Goal: Check status: Check status

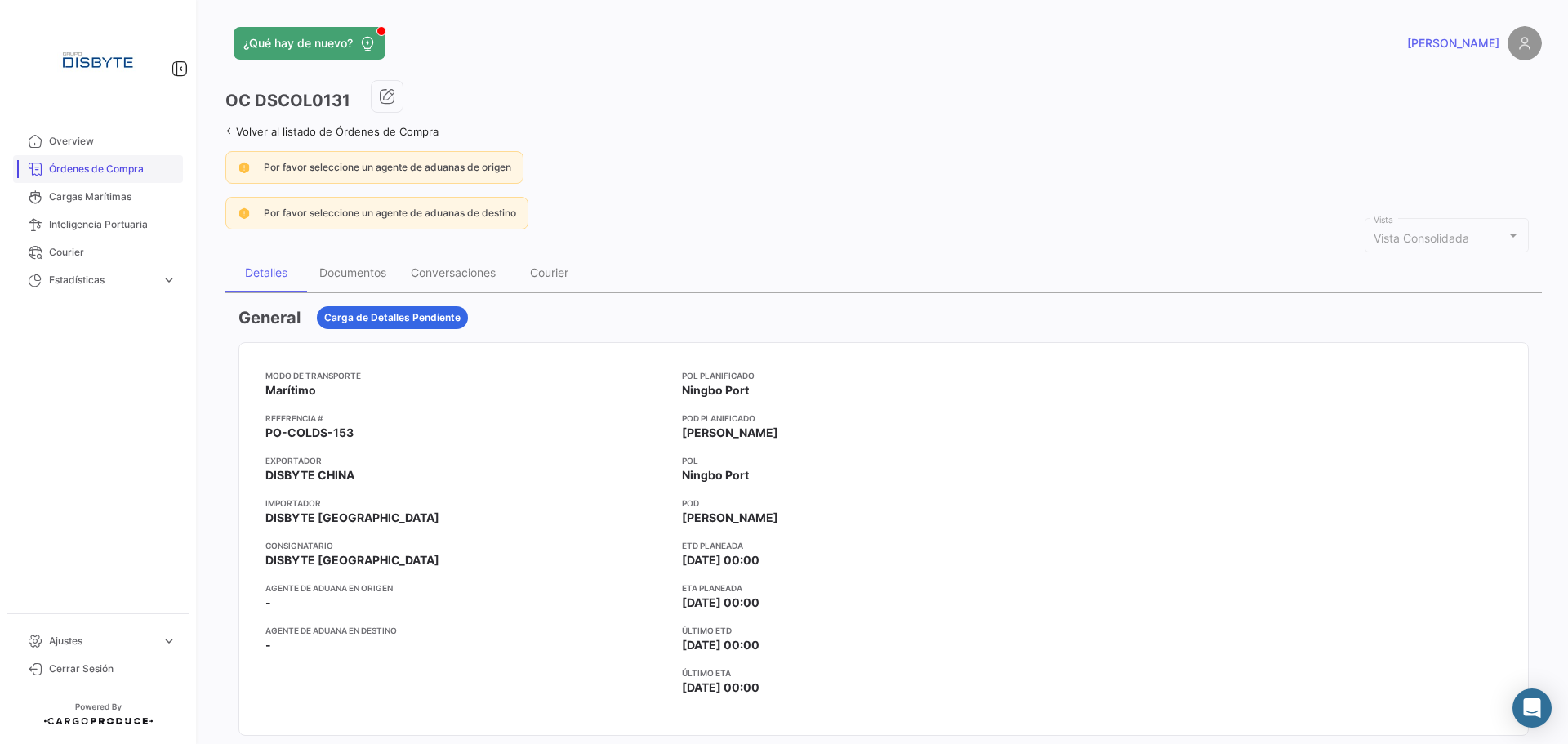
click at [146, 168] on span "Órdenes de Compra" at bounding box center [112, 169] width 128 height 14
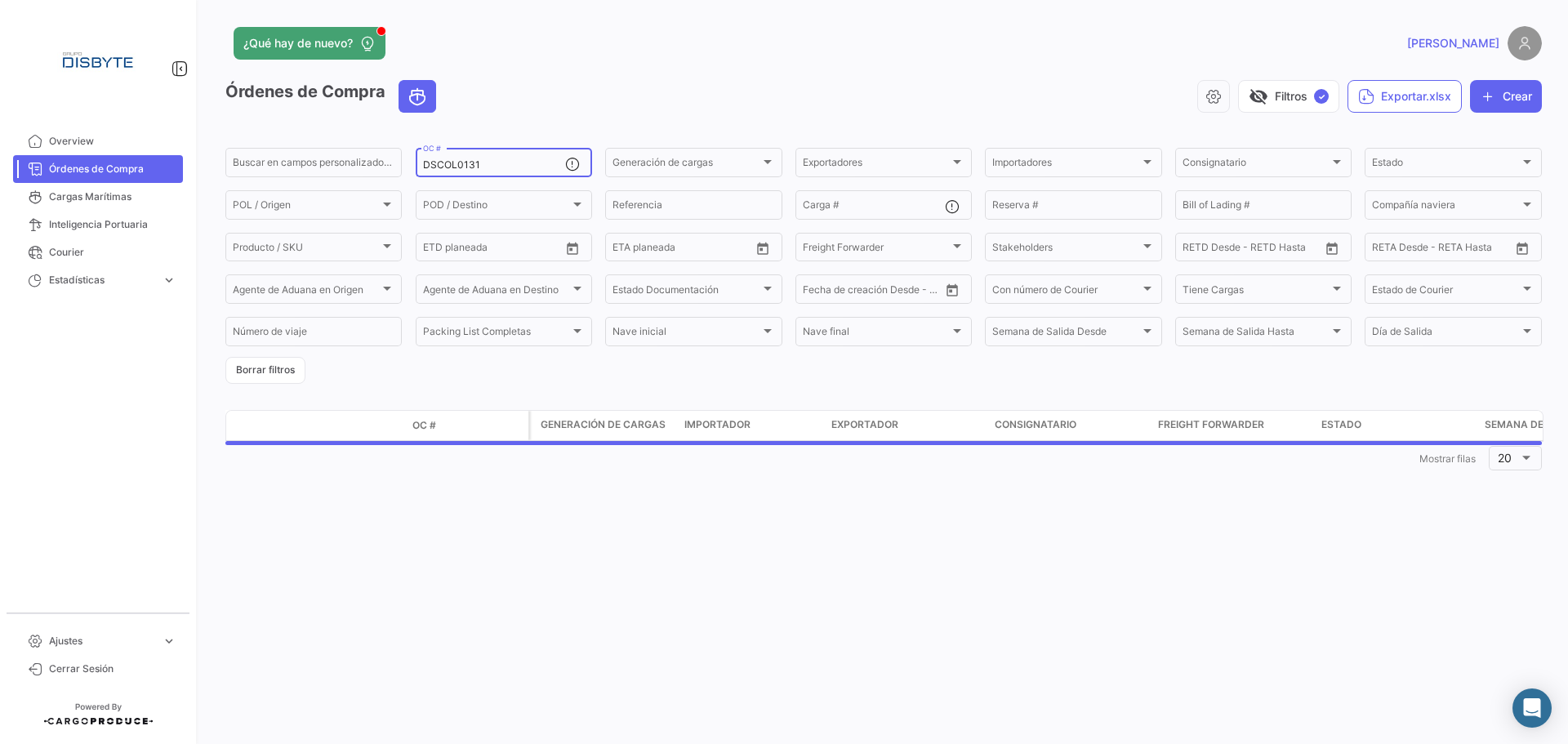
drag, startPoint x: 474, startPoint y: 163, endPoint x: 492, endPoint y: 160, distance: 18.2
click at [474, 162] on input "DSCOL0131" at bounding box center [494, 165] width 142 height 12
paste input "14"
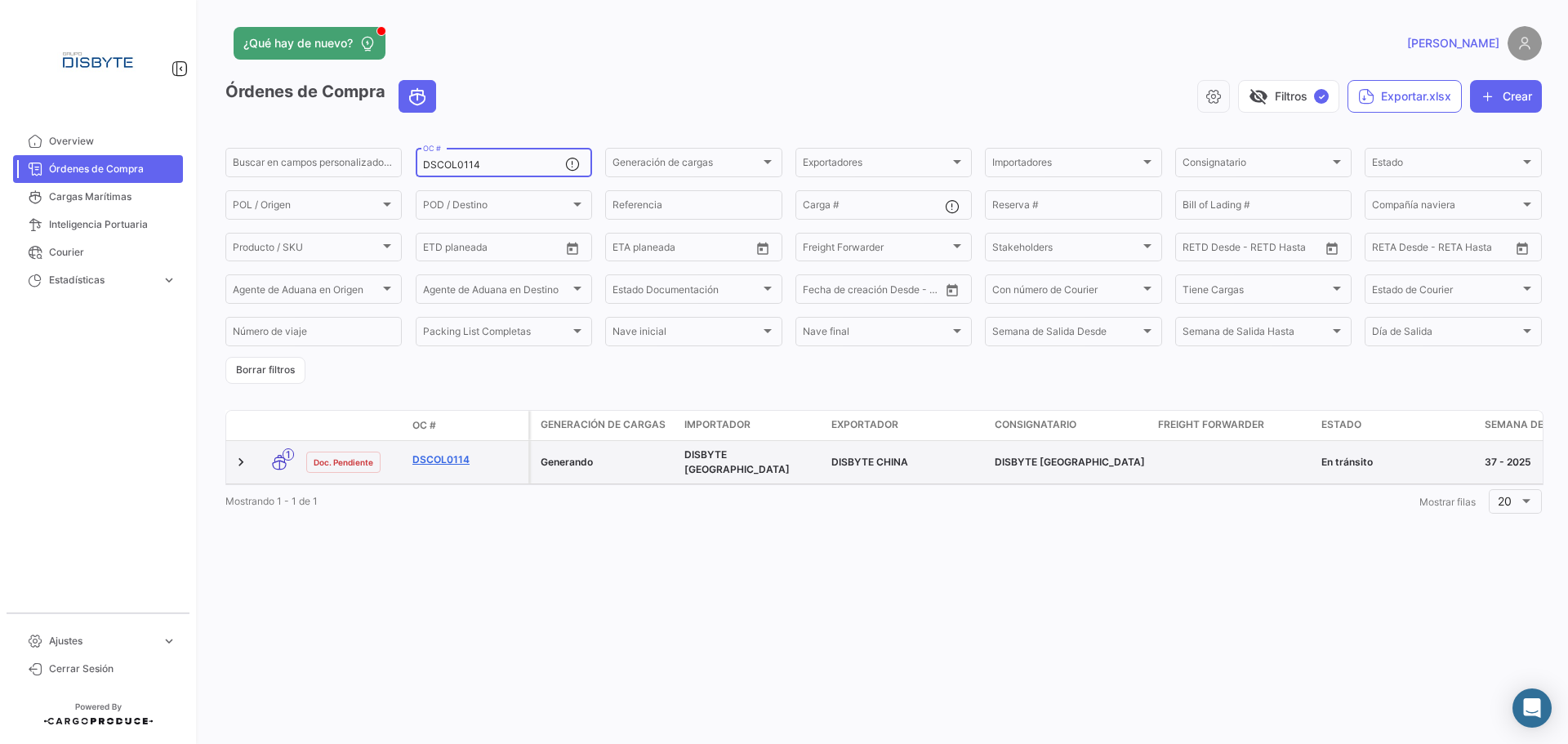
type input "DSCOL0114"
click at [449, 454] on link "DSCOL0114" at bounding box center [467, 459] width 109 height 14
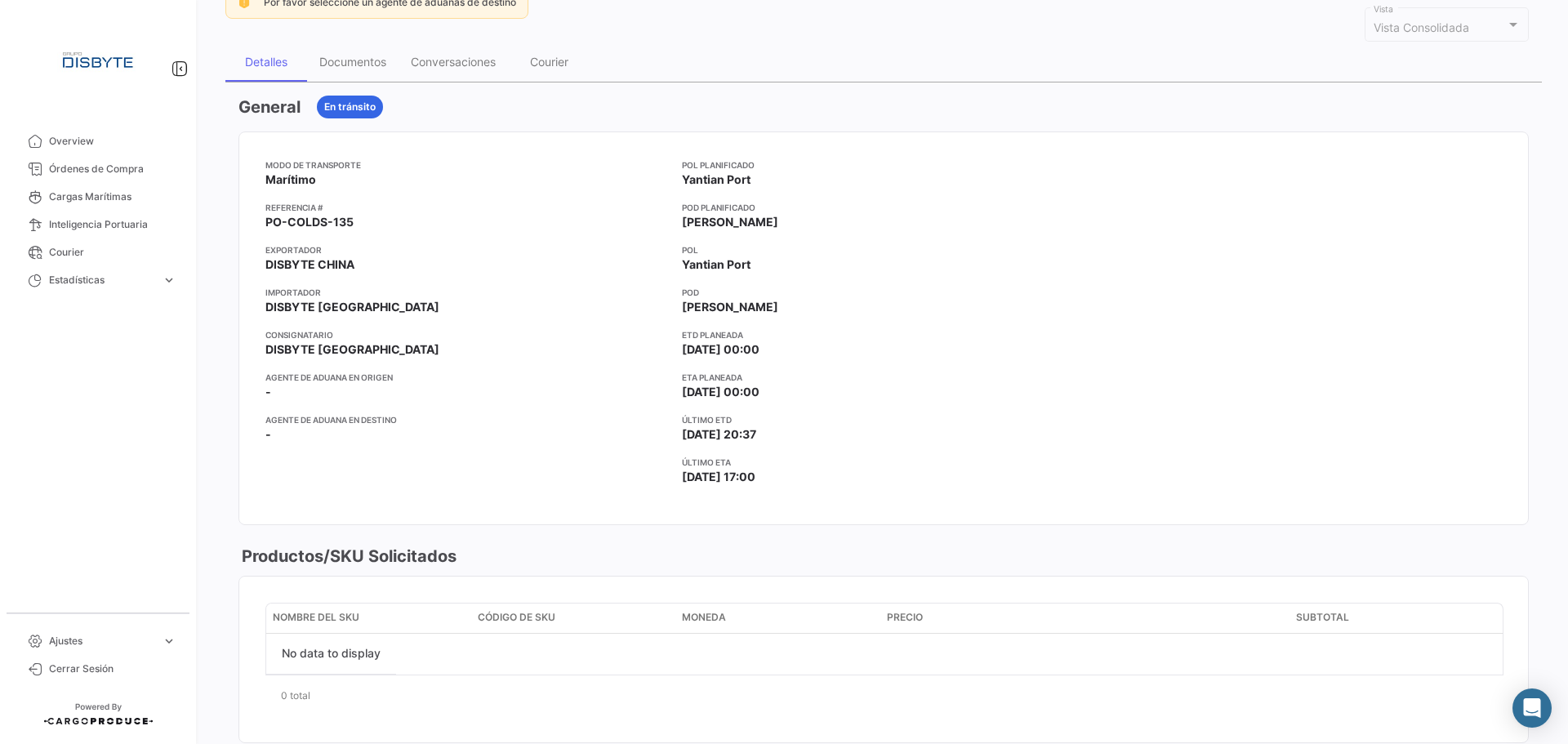
scroll to position [653, 0]
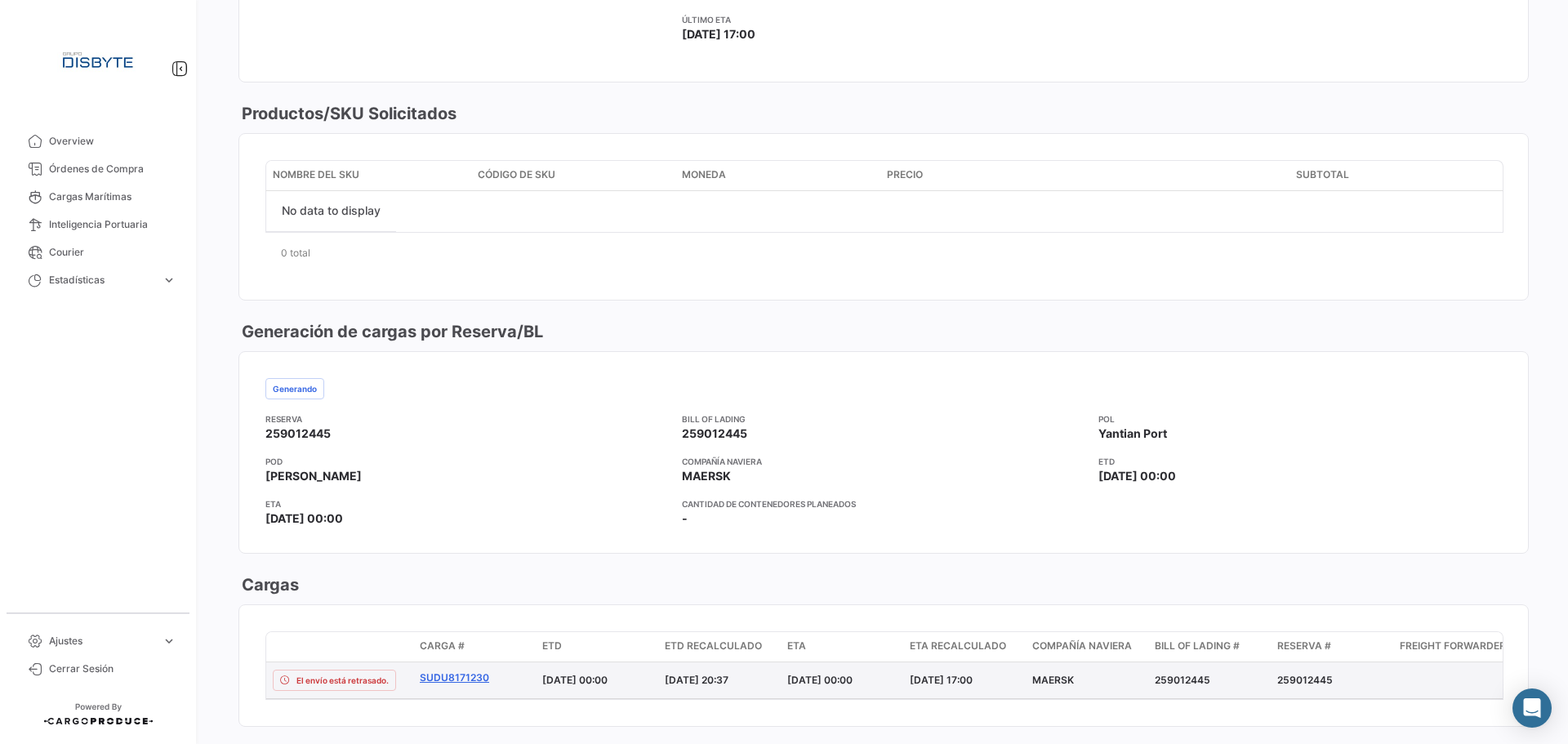
click at [459, 676] on link "SUDU8171230" at bounding box center [475, 677] width 109 height 14
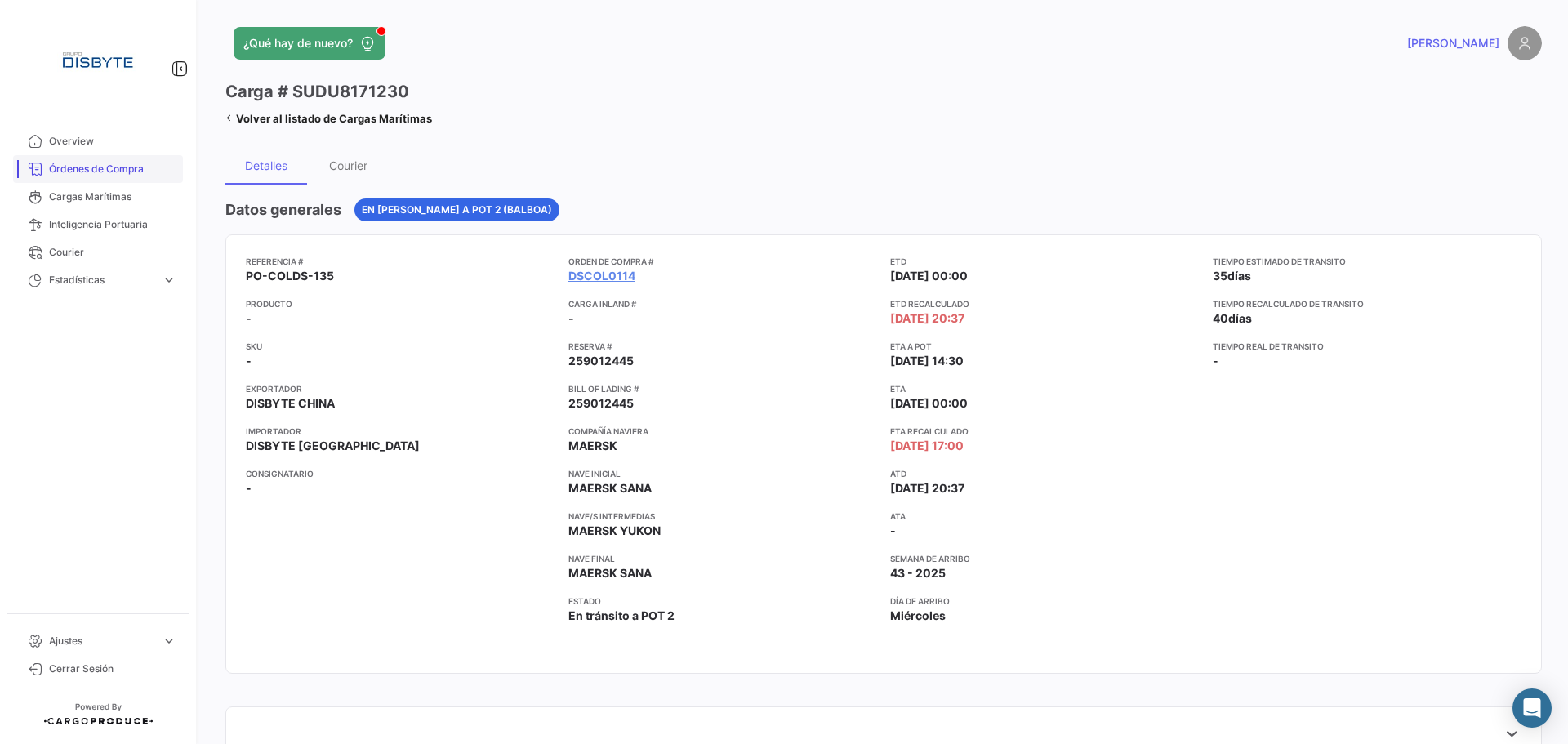
click at [106, 165] on span "Órdenes de Compra" at bounding box center [112, 169] width 128 height 14
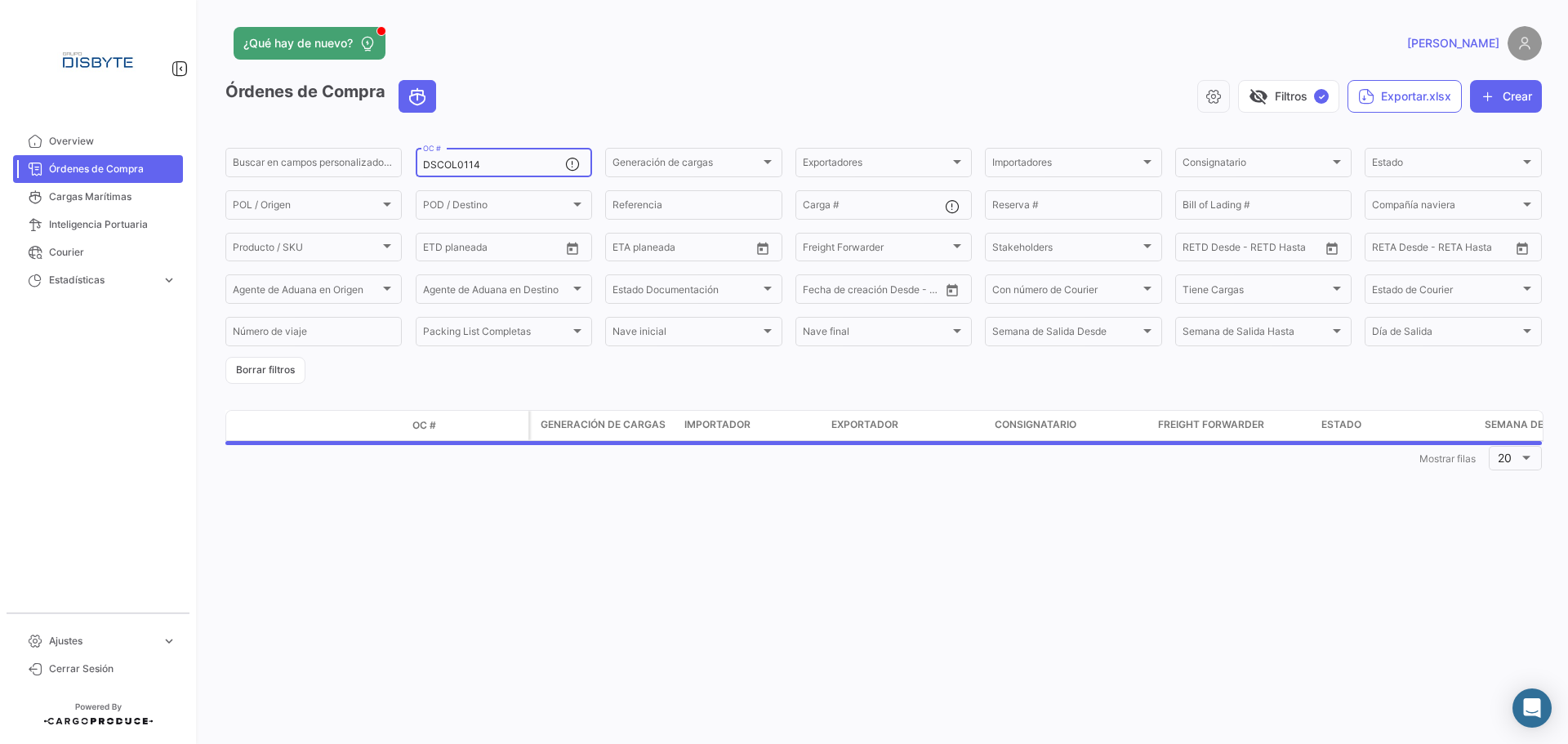
click at [440, 168] on input "DSCOL0114" at bounding box center [494, 165] width 142 height 12
paste input "PO-ARGDS-258"
type input "PO"
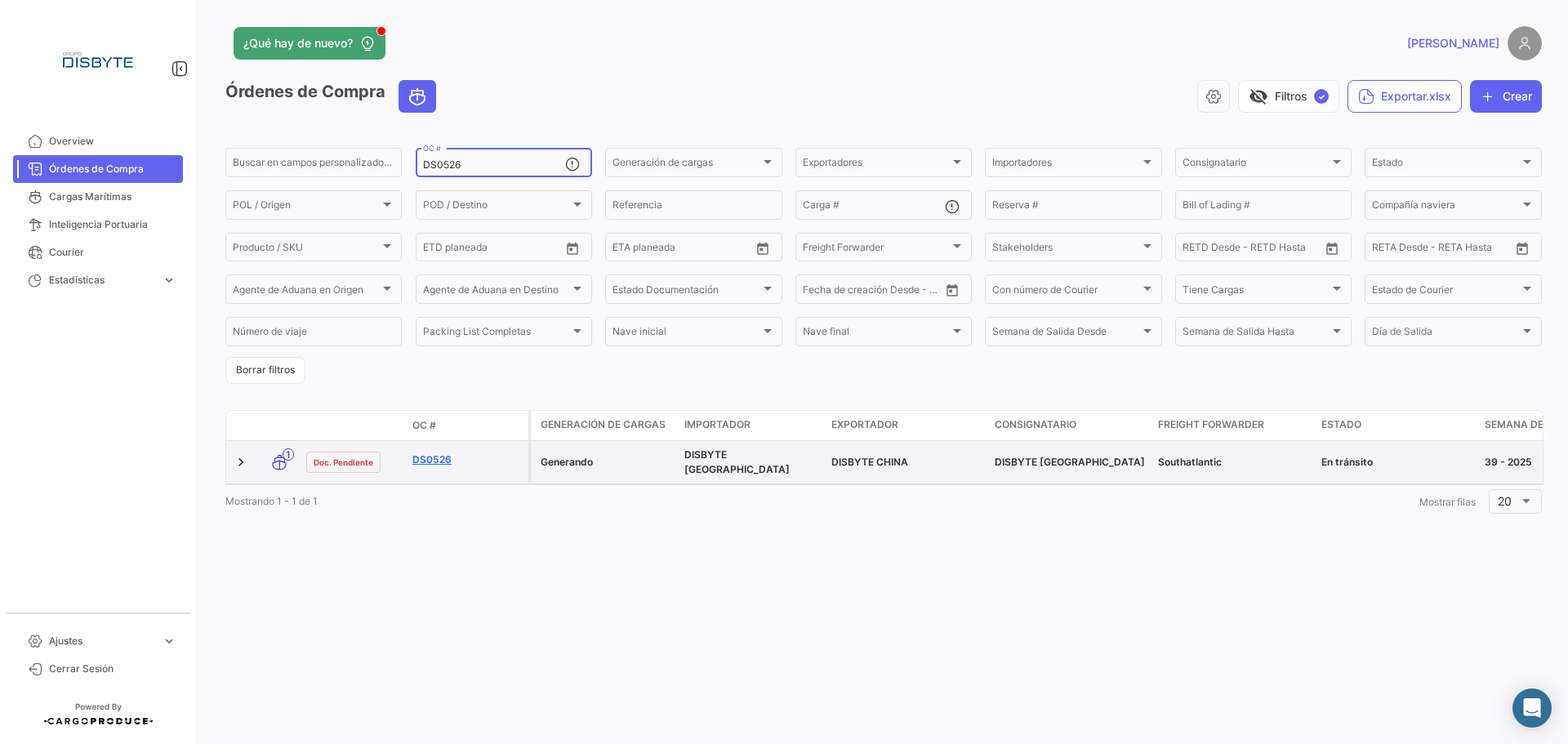
type input "DS0526"
click at [446, 453] on link "DS0526" at bounding box center [467, 459] width 109 height 14
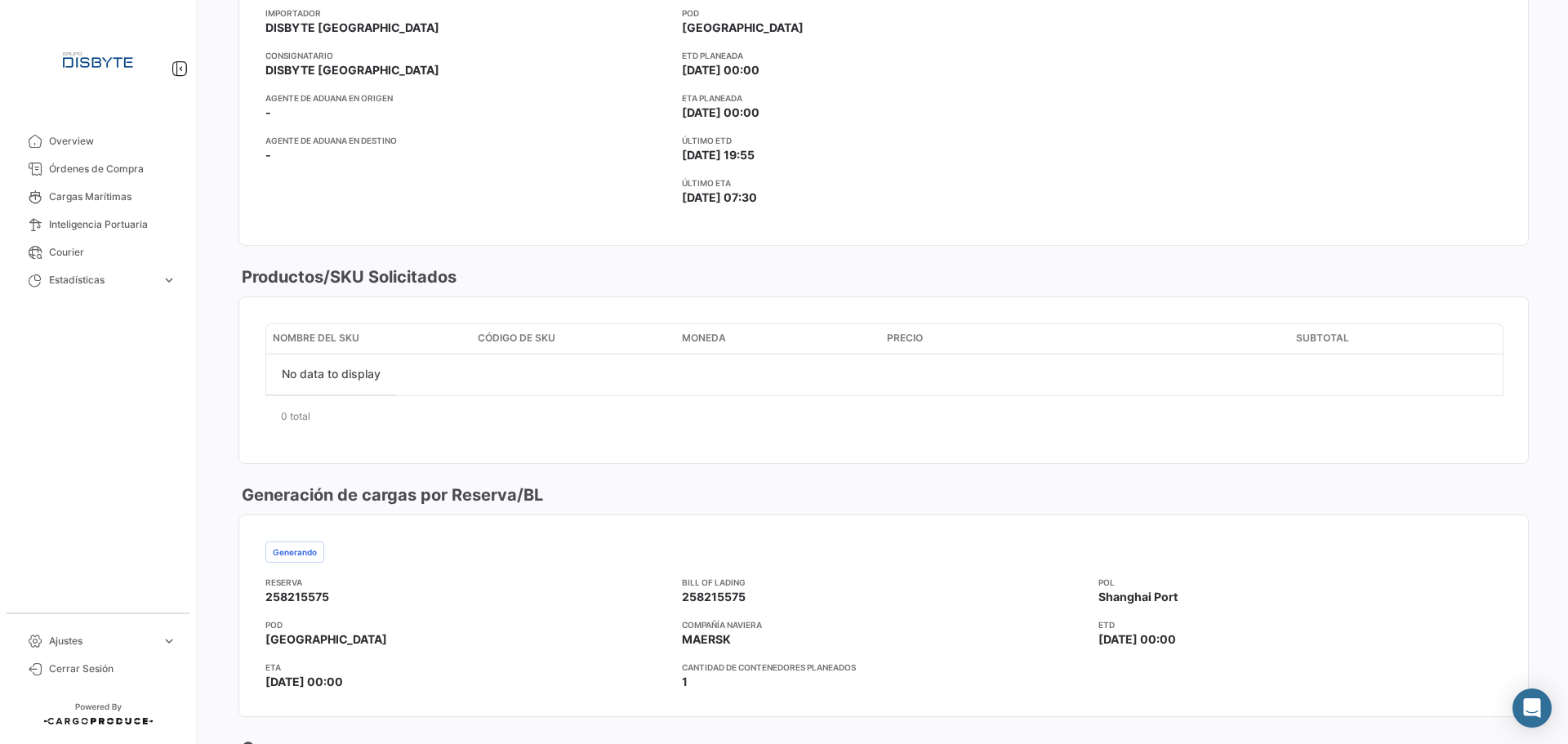
scroll to position [734, 0]
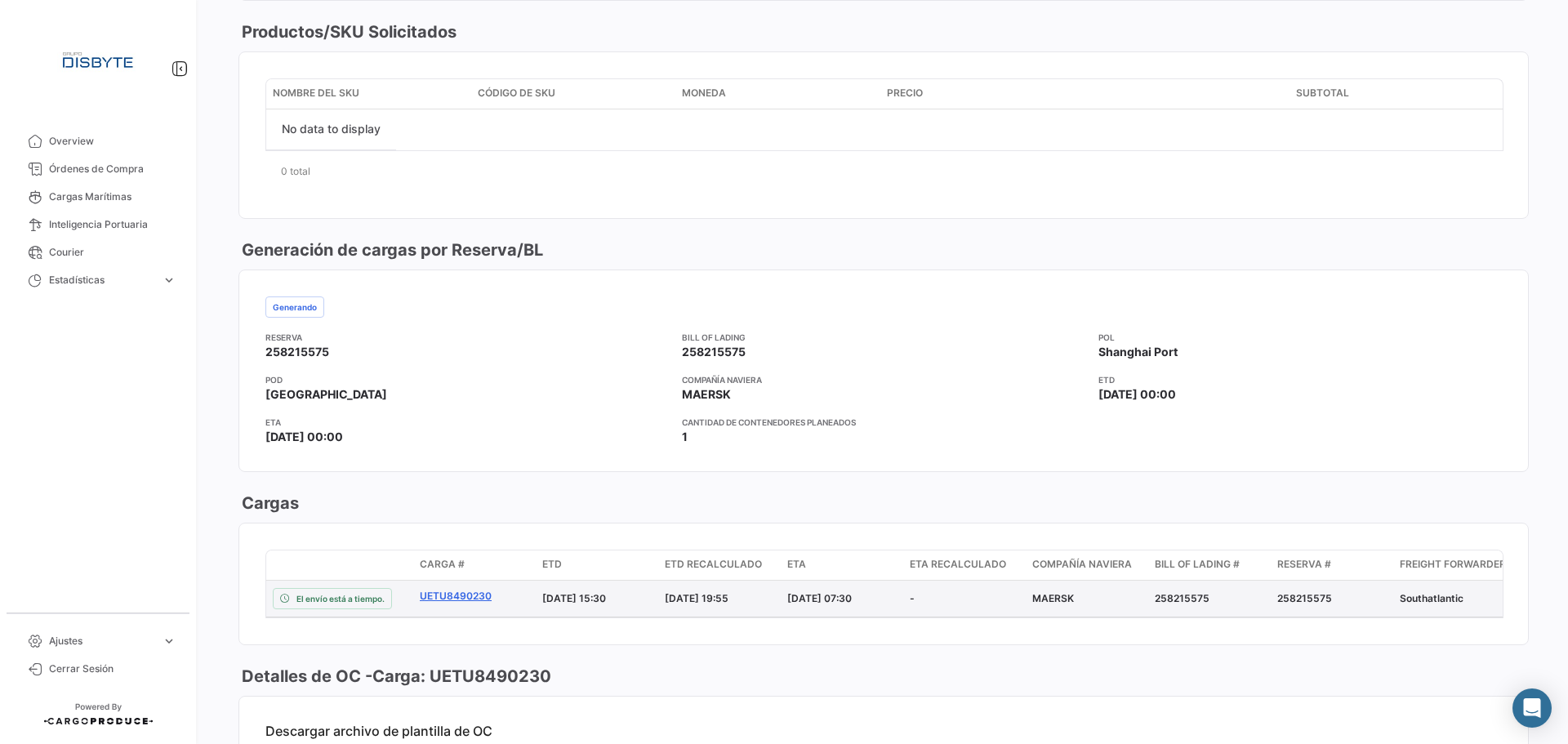
click at [444, 598] on link "UETU8490230" at bounding box center [475, 595] width 109 height 14
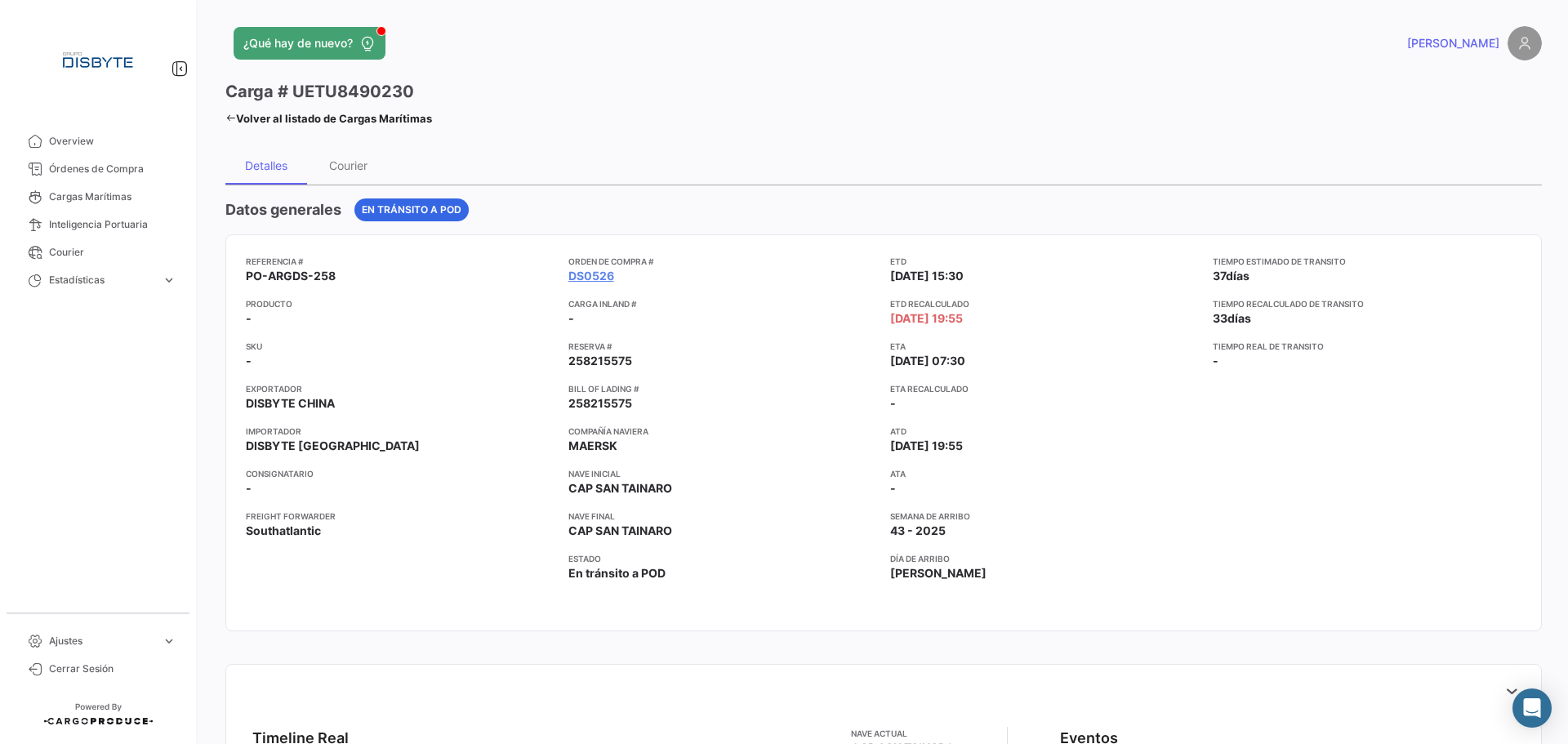
scroll to position [408, 0]
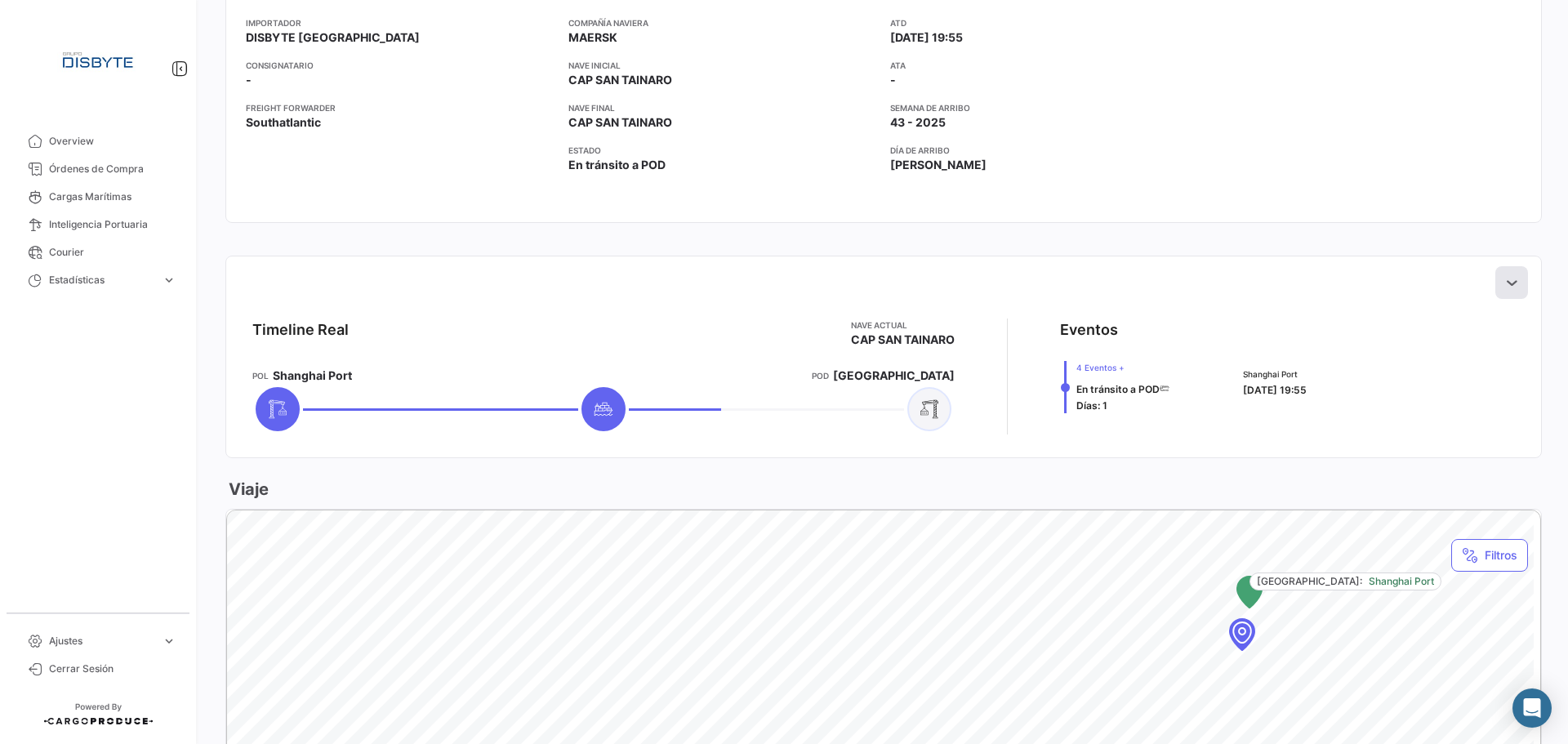
click at [1504, 287] on icon at bounding box center [1511, 282] width 16 height 16
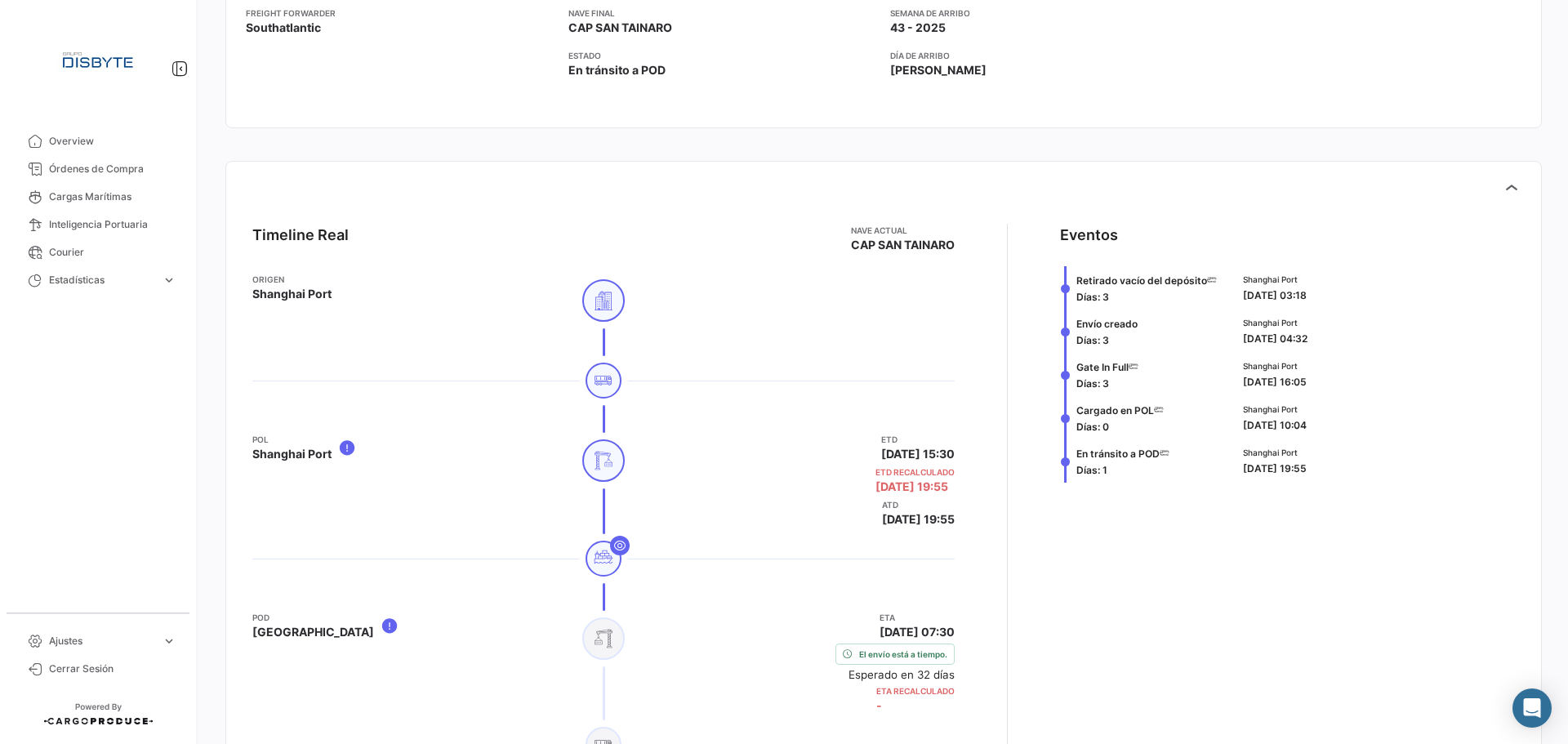
scroll to position [327, 0]
